Goal: Task Accomplishment & Management: Use online tool/utility

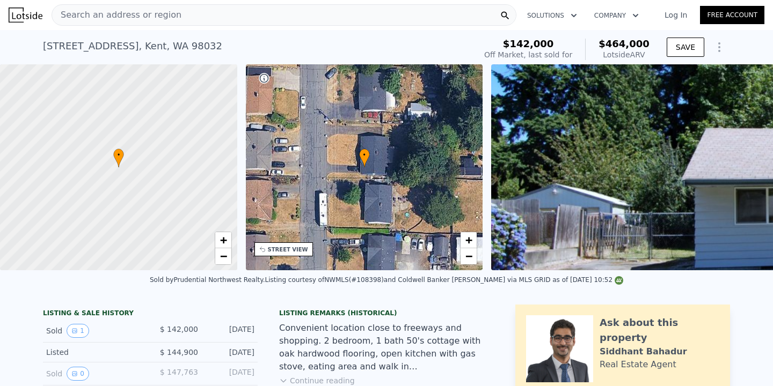
click at [220, 12] on div "Search an address or region" at bounding box center [284, 14] width 465 height 21
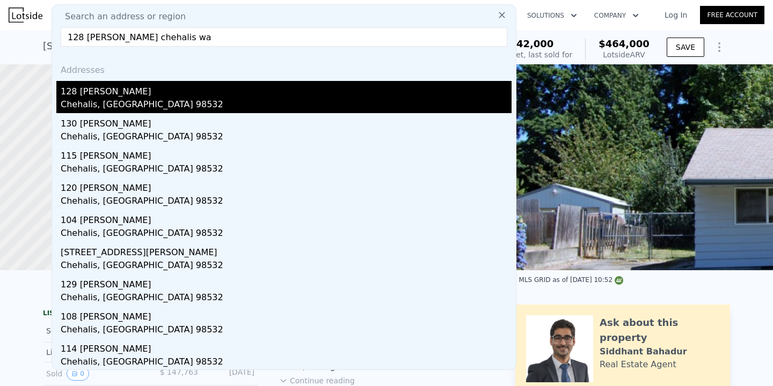
type input "128 [PERSON_NAME] chehalis wa"
click at [181, 97] on div "128 [PERSON_NAME]" at bounding box center [286, 89] width 451 height 17
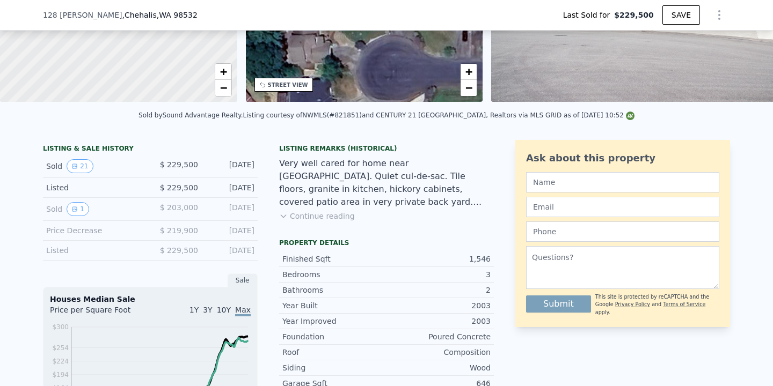
type input "$ 504,000"
type input "$ 224,111"
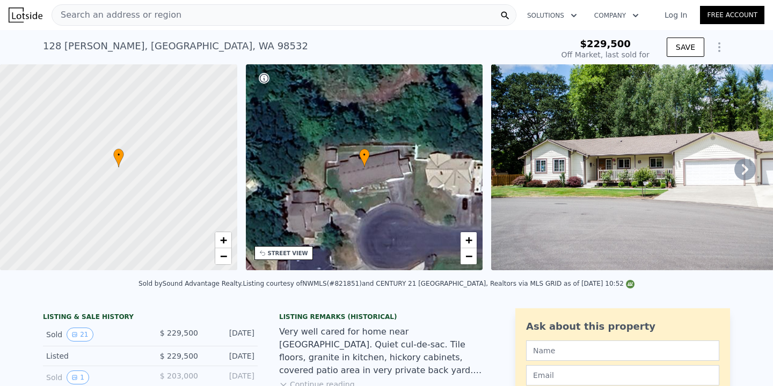
click at [226, 19] on div "Search an address or region" at bounding box center [284, 14] width 465 height 21
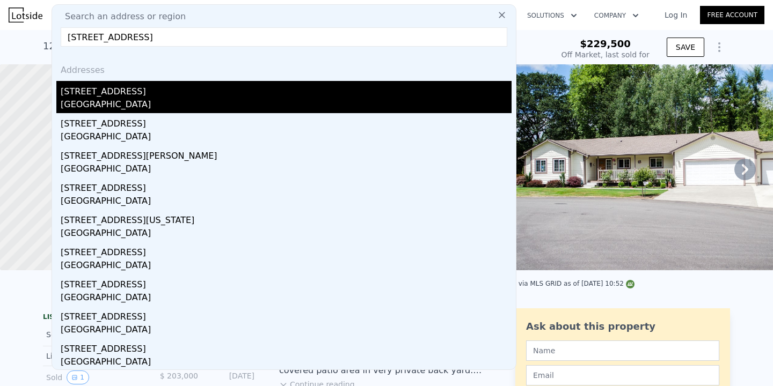
type input "[STREET_ADDRESS]"
click at [154, 90] on div "[STREET_ADDRESS]" at bounding box center [286, 89] width 451 height 17
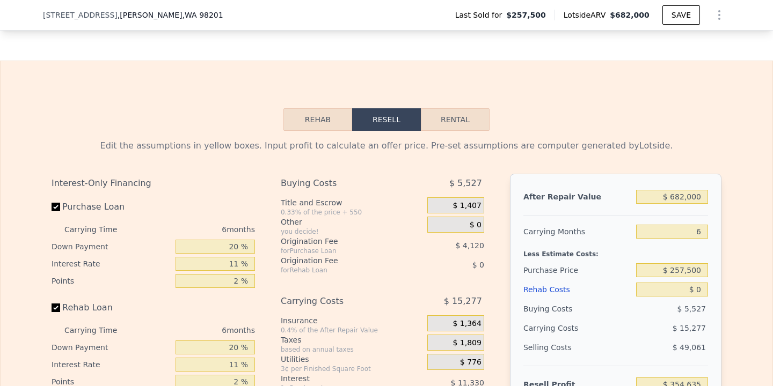
scroll to position [1606, 0]
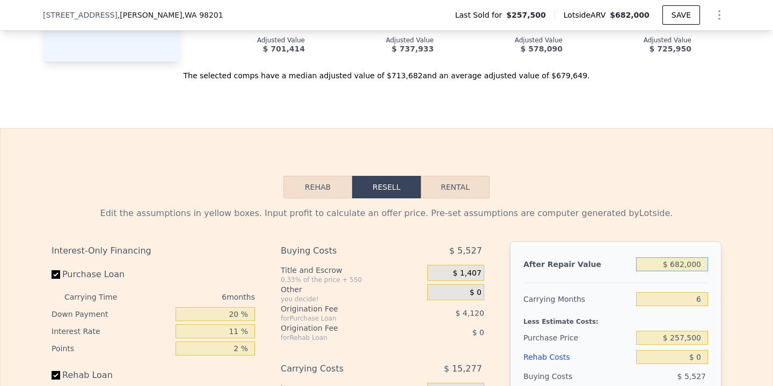
click at [683, 258] on input "$ 682,000" at bounding box center [672, 265] width 72 height 14
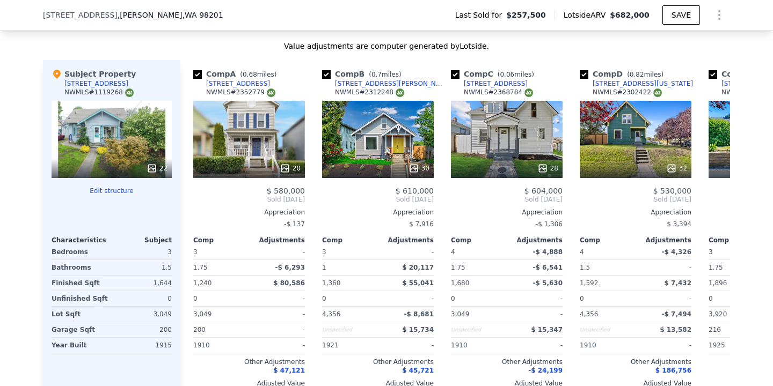
scroll to position [1261, 0]
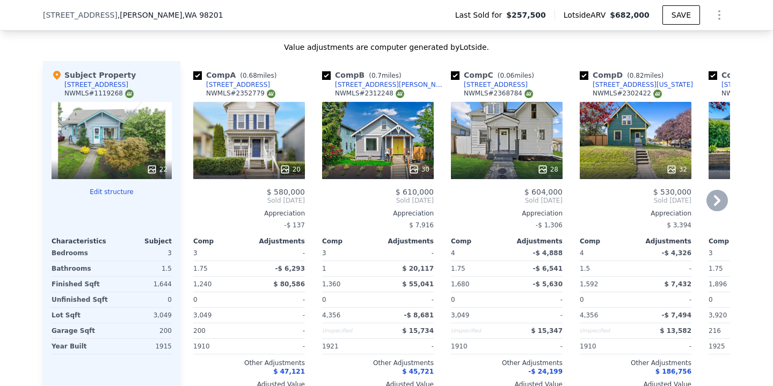
click at [721, 190] on icon at bounding box center [716, 200] width 21 height 21
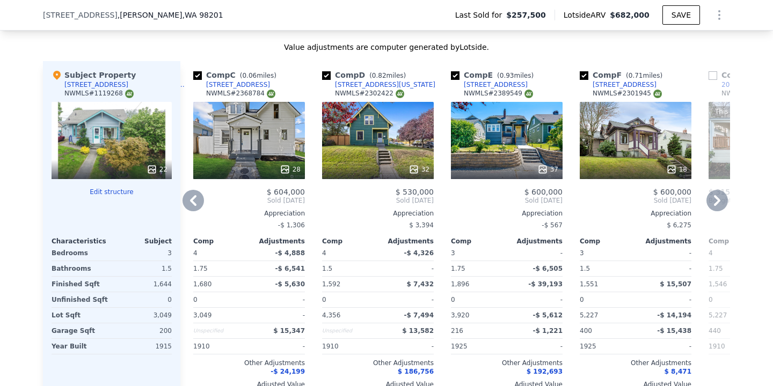
click at [721, 190] on icon at bounding box center [716, 200] width 21 height 21
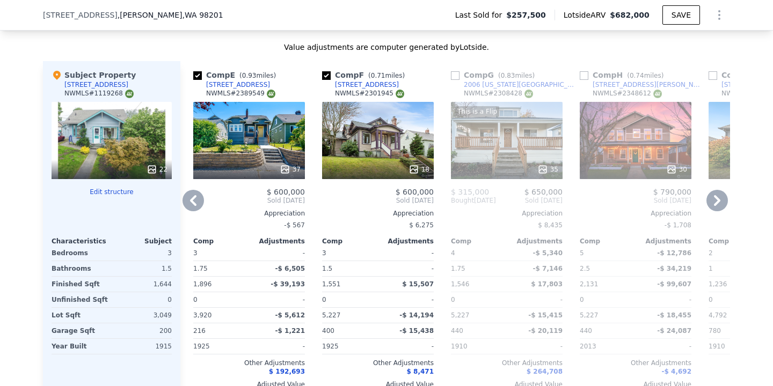
click at [721, 190] on icon at bounding box center [716, 200] width 21 height 21
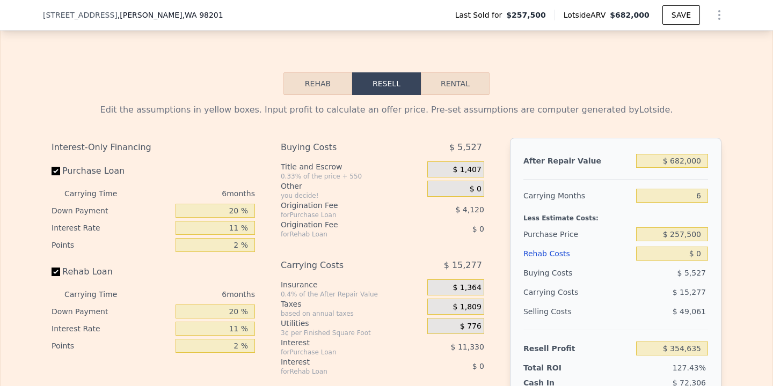
scroll to position [1727, 0]
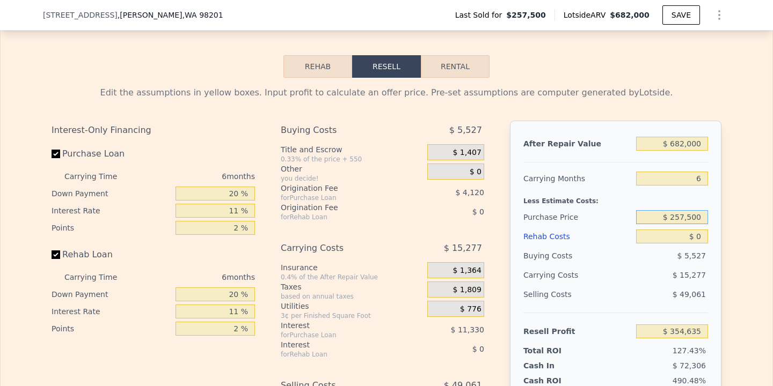
click at [685, 210] on input "$ 257,500" at bounding box center [672, 217] width 72 height 14
type input "$ 350,000"
click at [698, 230] on input "$ 0" at bounding box center [672, 237] width 72 height 14
type input "$ 256,272"
type input "$ 80"
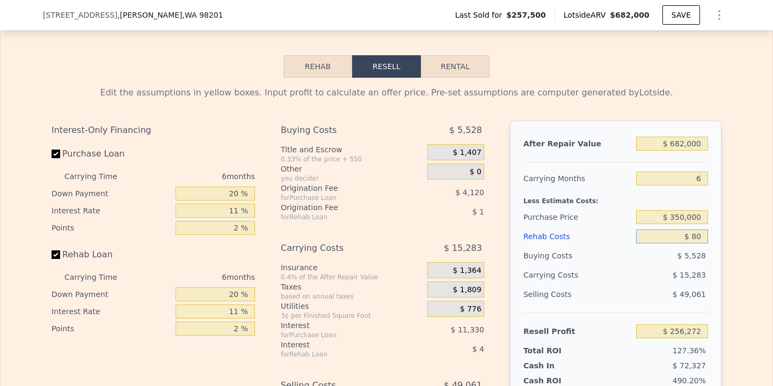
type input "$ 354,548"
type input "$ 8,500"
type input "$ 345,627"
type input "$ 850,000"
type input "-$ 546,363"
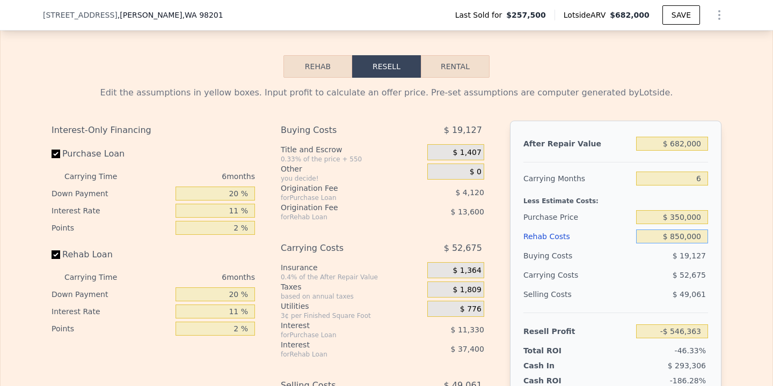
type input "$ 8,500,000"
type input "-$ 8,655,363"
type input "$ 850,000"
type input "-$ 546,363"
type input "$ 85,000"
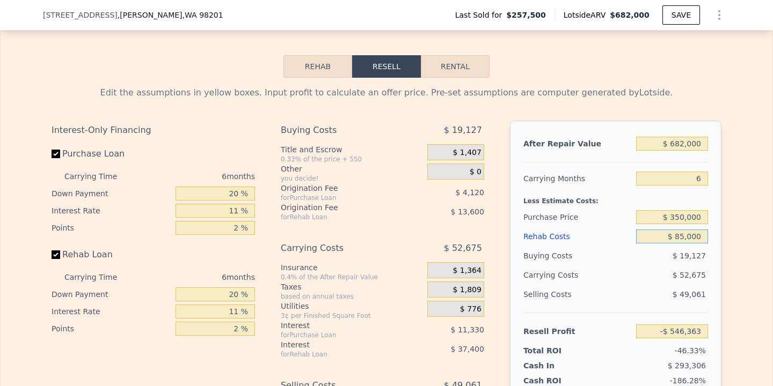
type input "$ 264,537"
type input "$ 8,500"
type input "$ 345,627"
type input "$ 850"
type input "$ 353,735"
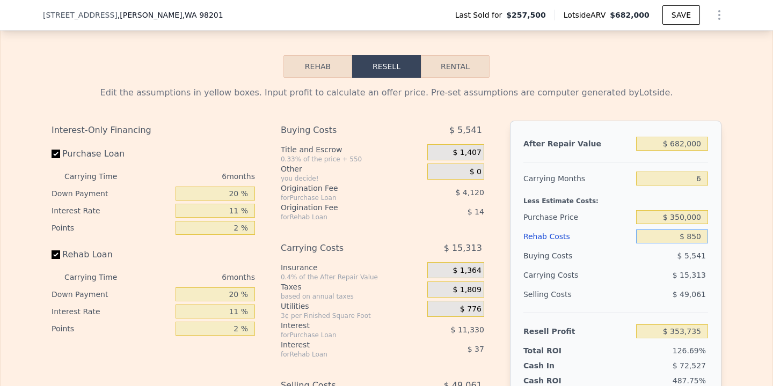
type input "$ 80"
type input "$ 354,548"
type input "$ 0"
type input "$ 354,635"
type input "$ 80"
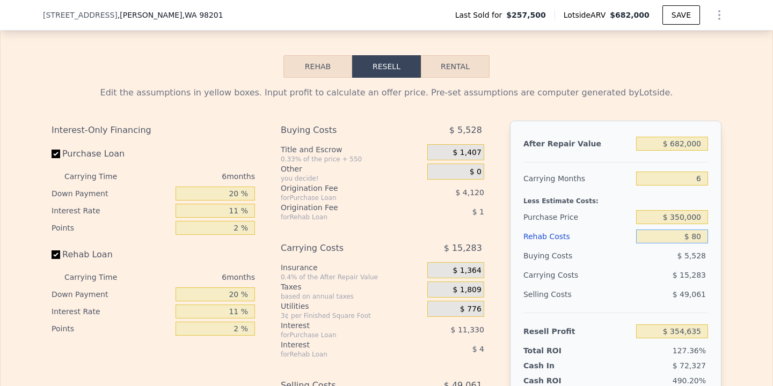
type input "$ 354,548"
type input "$ 0"
type input "$ 354,635"
type input "$ 70"
type input "$ 354,558"
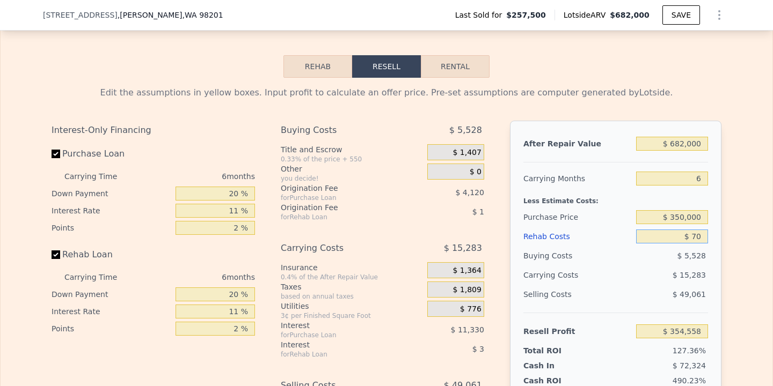
type input "$ 700"
type input "$ 353,894"
type input "$ 7,000"
type input "$ 347,217"
type input "$ 70,000"
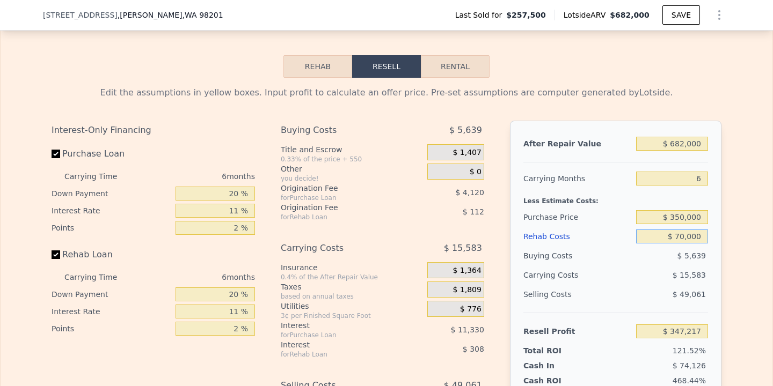
type input "$ 280,437"
type input "$ 70,000"
click at [734, 253] on div "Edit the assumptions in yellow boxes. Input profit to calculate an offer price.…" at bounding box center [387, 277] width 772 height 399
click at [683, 210] on input "$ 350,000" at bounding box center [672, 217] width 72 height 14
type input "$ 330,000"
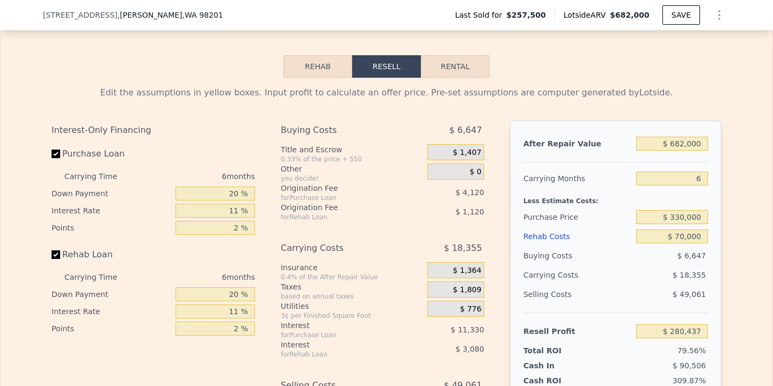
click at [754, 237] on div "Edit the assumptions in yellow boxes. Input profit to calculate an offer price.…" at bounding box center [387, 277] width 772 height 399
type input "$ 203,343"
type input "$ 0"
type input "$ 354,635"
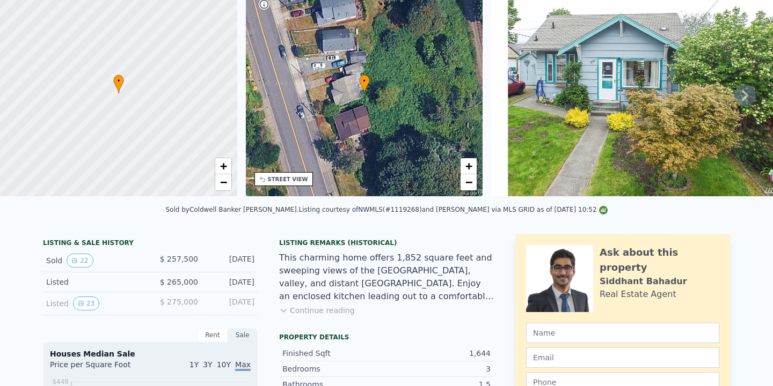
scroll to position [0, 0]
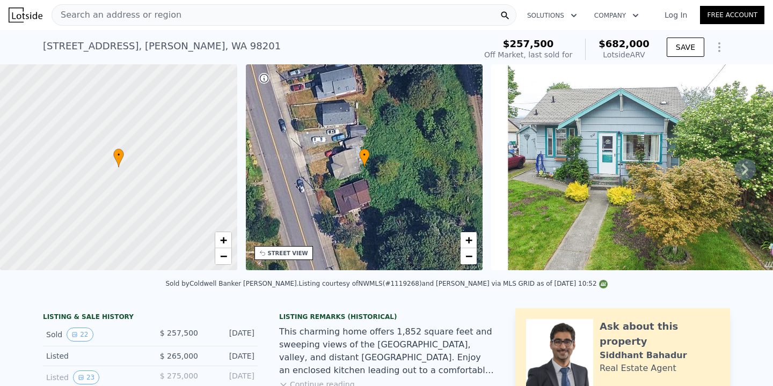
click at [206, 18] on div "Search an address or region" at bounding box center [284, 14] width 465 height 21
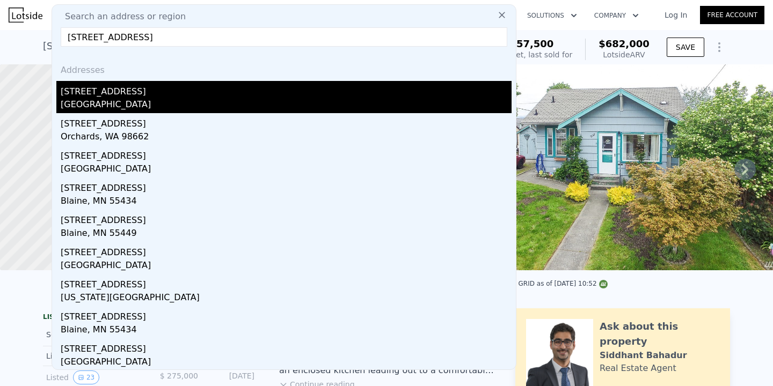
type input "[STREET_ADDRESS]"
click at [209, 85] on div "[STREET_ADDRESS]" at bounding box center [286, 89] width 451 height 17
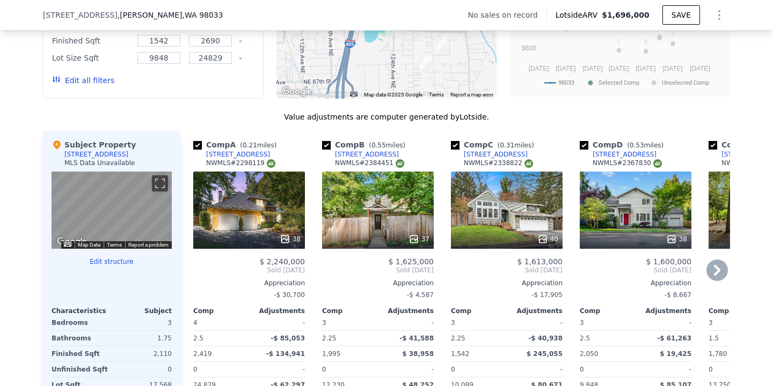
scroll to position [901, 0]
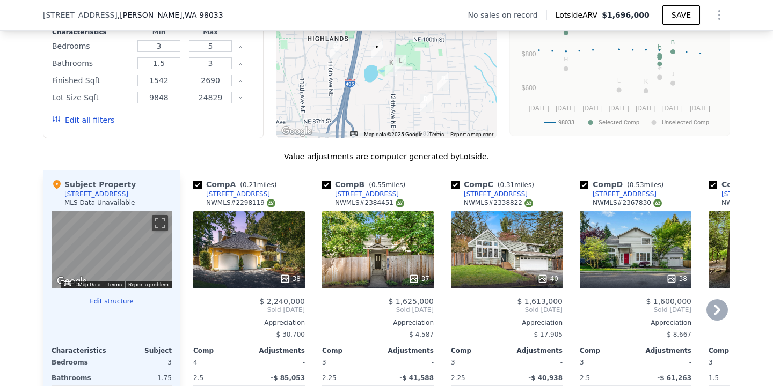
click at [718, 307] on icon at bounding box center [716, 309] width 21 height 21
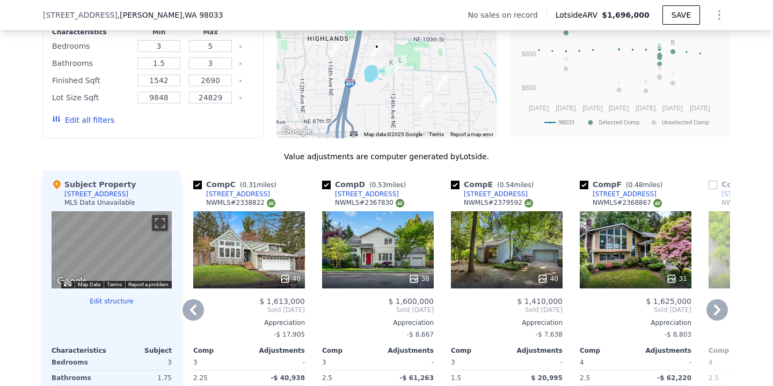
click at [718, 307] on icon at bounding box center [716, 309] width 21 height 21
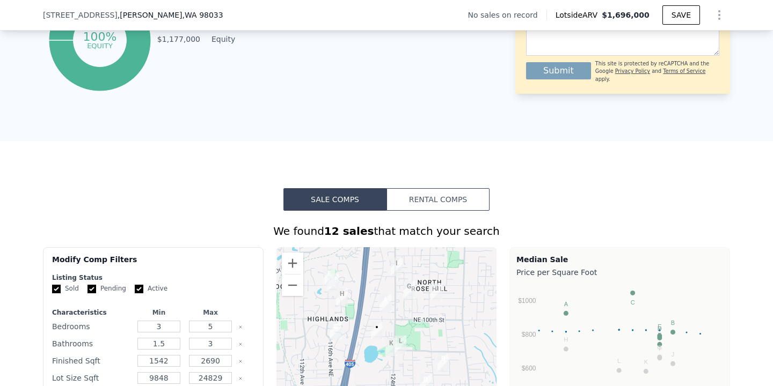
scroll to position [4, 0]
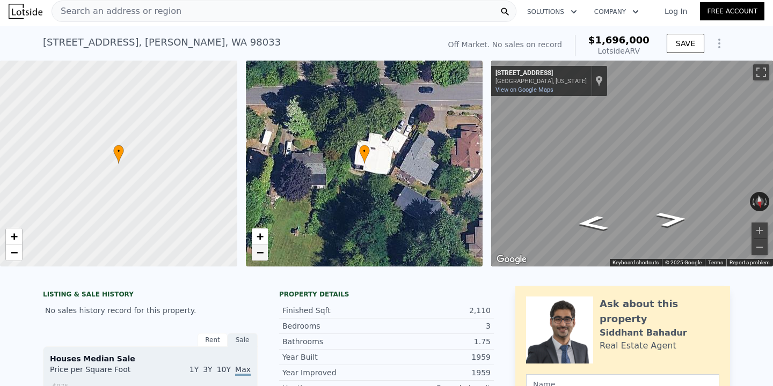
click at [260, 255] on span "−" at bounding box center [259, 252] width 7 height 13
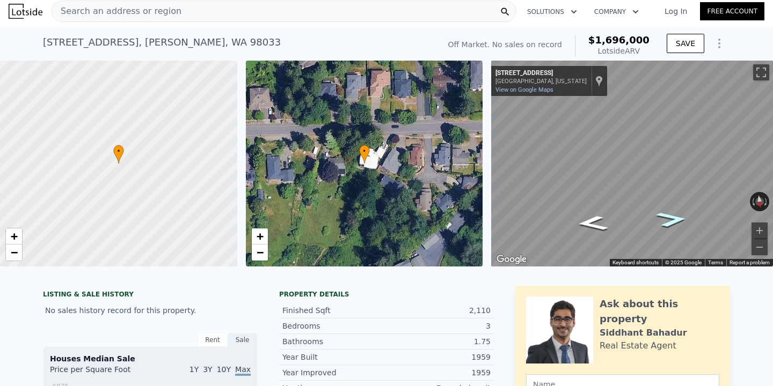
click at [670, 221] on icon "Go West, NE 97th St" at bounding box center [672, 219] width 58 height 23
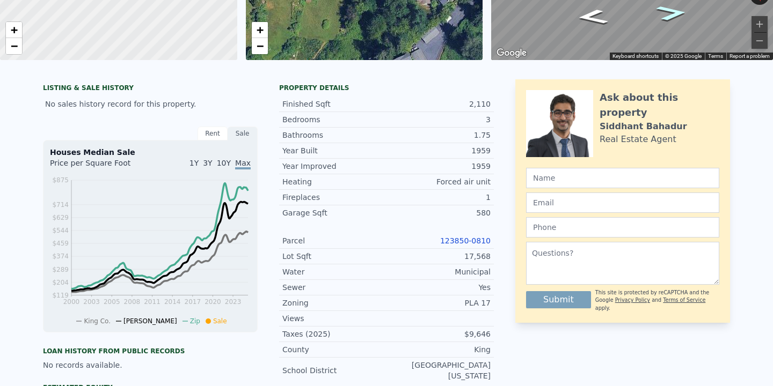
scroll to position [0, 0]
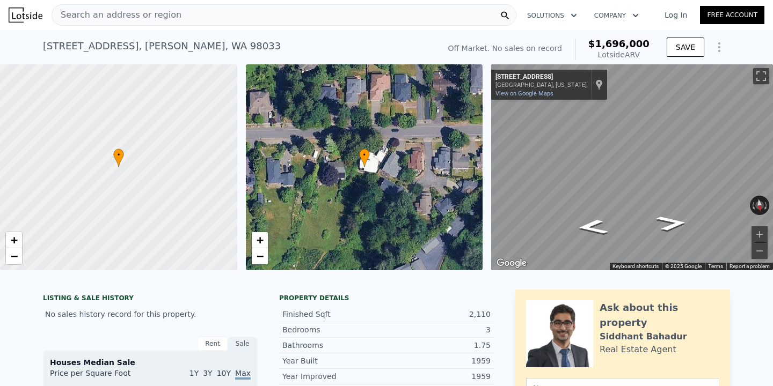
click at [189, 28] on nav "Search an address or region Solutions Company Open main menu Log In Free Account" at bounding box center [386, 15] width 773 height 30
click at [189, 12] on div "Search an address or region" at bounding box center [284, 14] width 465 height 21
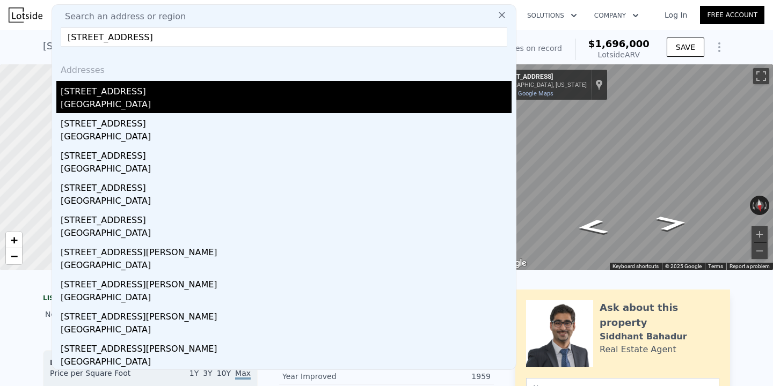
type input "[STREET_ADDRESS]"
click at [206, 86] on div "[STREET_ADDRESS]" at bounding box center [286, 89] width 451 height 17
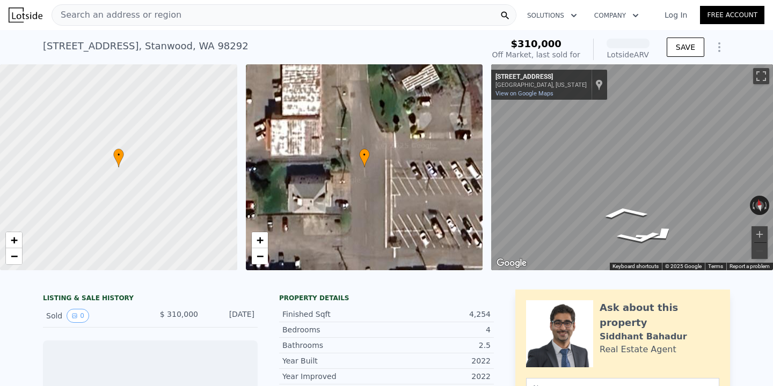
click at [169, 12] on span "Search an address or region" at bounding box center [116, 15] width 129 height 13
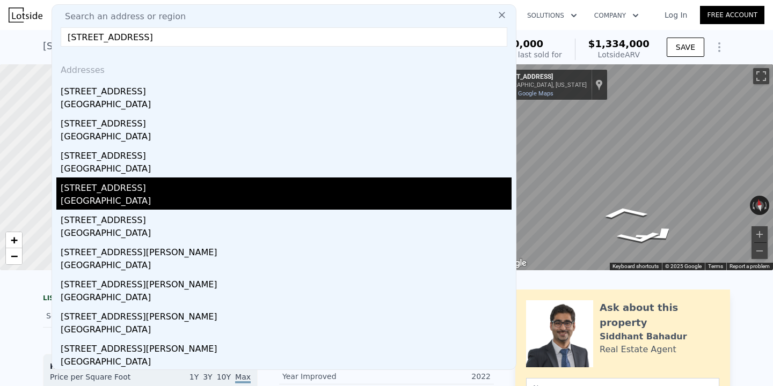
scroll to position [33, 0]
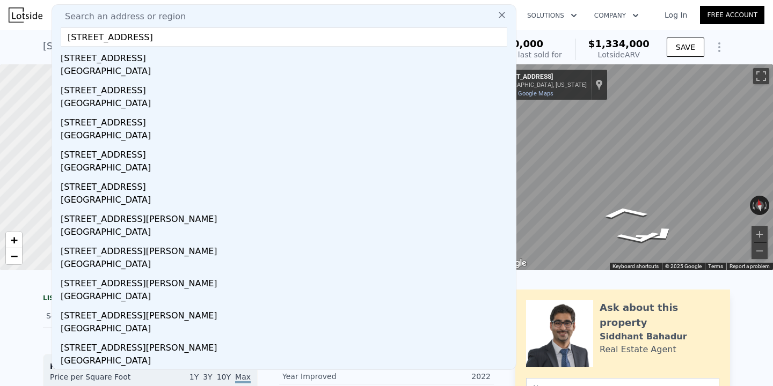
drag, startPoint x: 262, startPoint y: 38, endPoint x: 147, endPoint y: 38, distance: 115.4
click at [147, 38] on input "[STREET_ADDRESS]" at bounding box center [284, 36] width 446 height 19
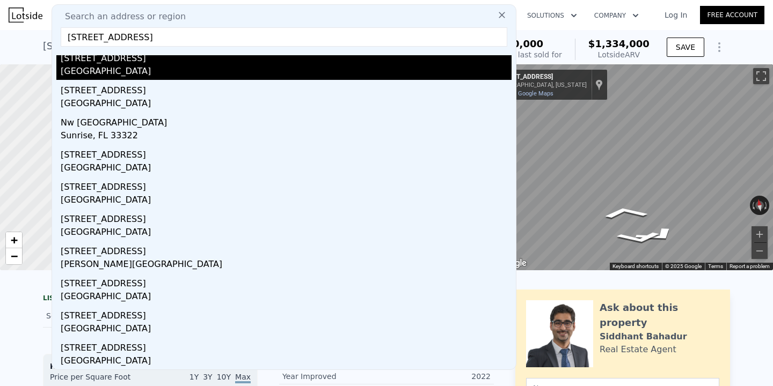
type input "[STREET_ADDRESS]"
click at [204, 61] on div "[STREET_ADDRESS]" at bounding box center [286, 56] width 451 height 17
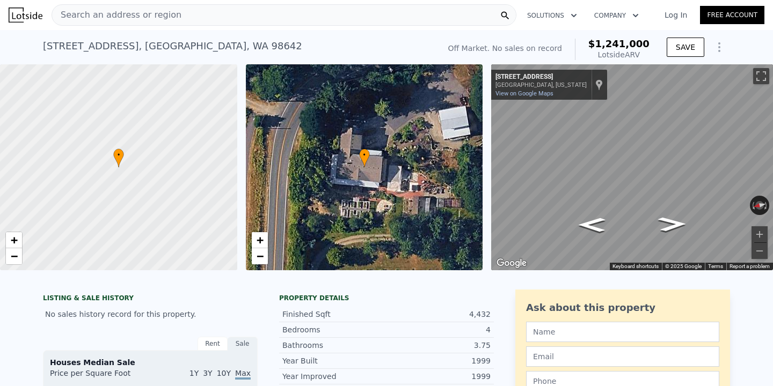
click at [15, 266] on div at bounding box center [118, 167] width 284 height 247
click at [16, 264] on link "−" at bounding box center [14, 256] width 16 height 16
click at [219, 13] on div "Search an address or region" at bounding box center [284, 14] width 465 height 21
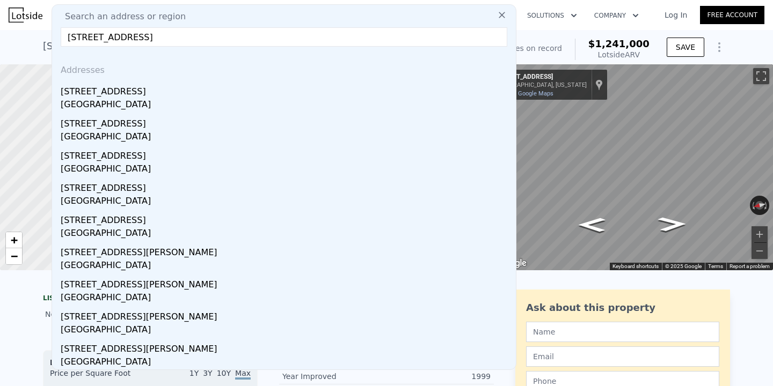
drag, startPoint x: 247, startPoint y: 41, endPoint x: 144, endPoint y: 41, distance: 103.6
click at [144, 41] on input "[STREET_ADDRESS]" at bounding box center [284, 36] width 446 height 19
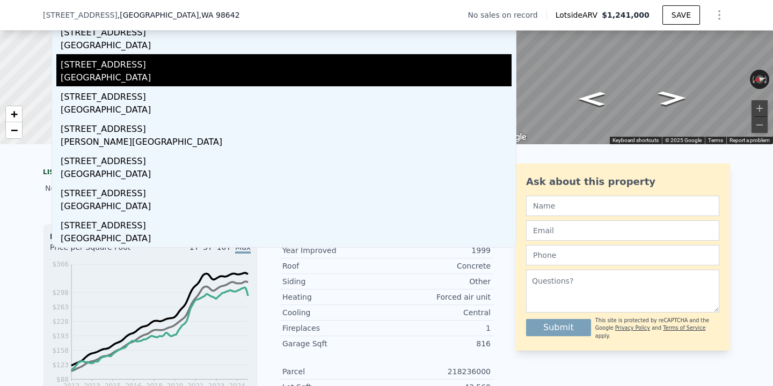
scroll to position [121, 0]
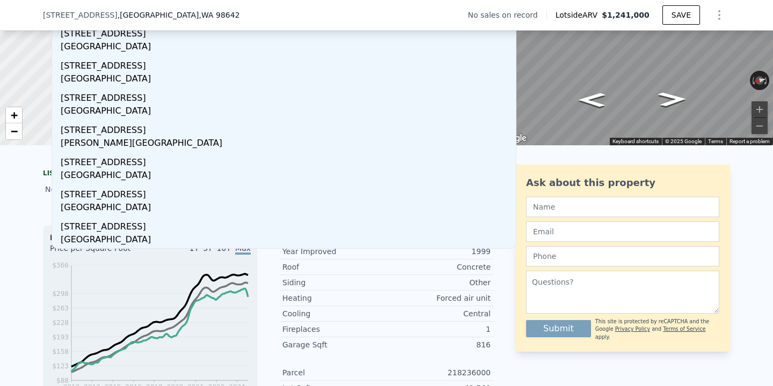
type input "[STREET_ADDRESS]"
